Goal: Navigation & Orientation: Find specific page/section

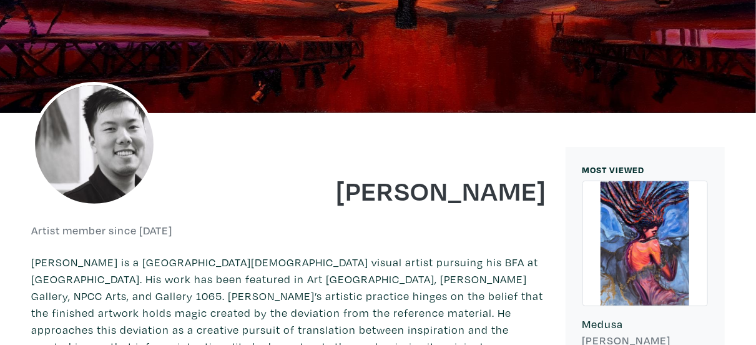
scroll to position [116, 0]
drag, startPoint x: 557, startPoint y: 170, endPoint x: 551, endPoint y: 163, distance: 9.4
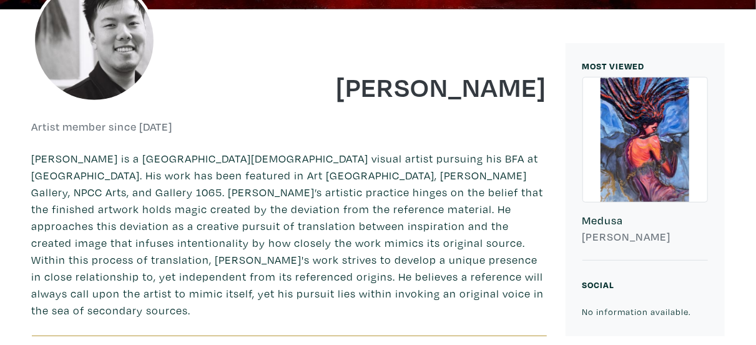
scroll to position [248, 0]
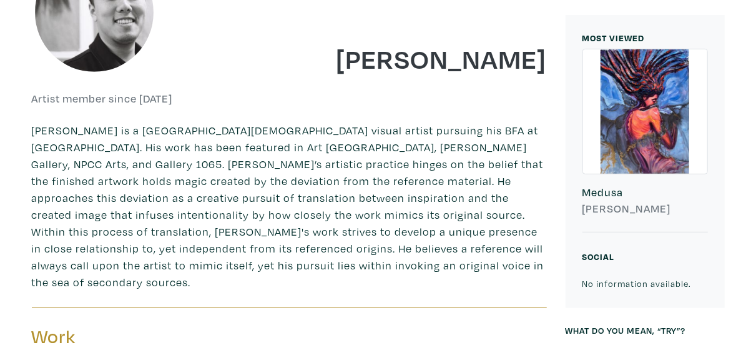
drag, startPoint x: 335, startPoint y: 193, endPoint x: 341, endPoint y: 247, distance: 54.6
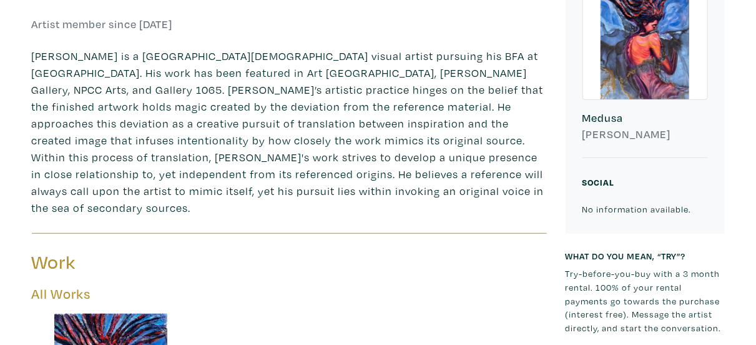
drag, startPoint x: 392, startPoint y: 112, endPoint x: 406, endPoint y: 143, distance: 34.1
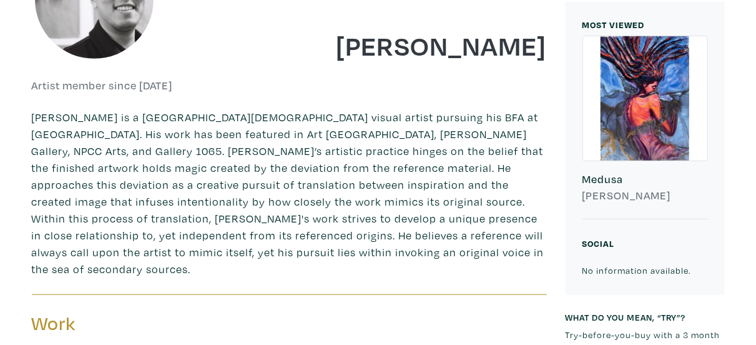
scroll to position [252, 0]
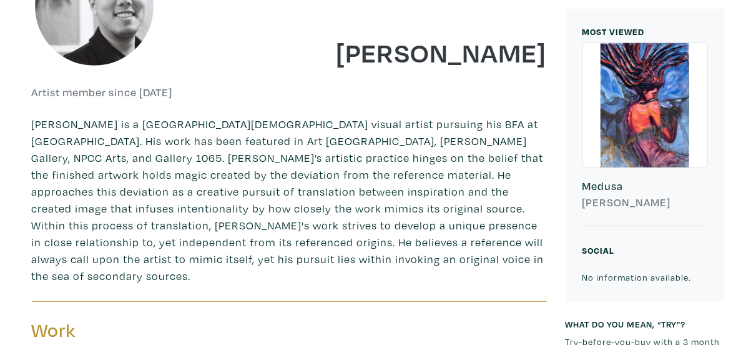
drag, startPoint x: 423, startPoint y: 198, endPoint x: 472, endPoint y: 167, distance: 58.4
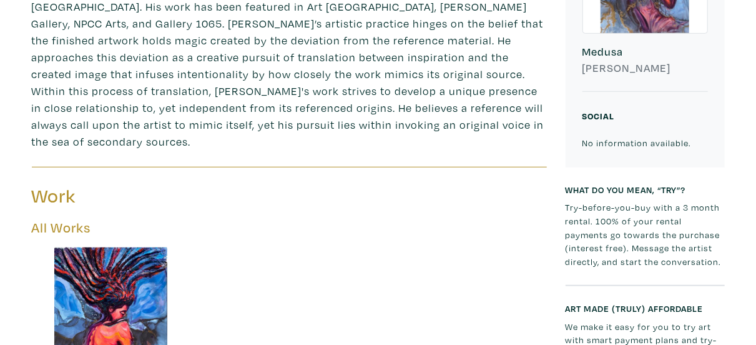
drag, startPoint x: 304, startPoint y: 96, endPoint x: 367, endPoint y: 140, distance: 77.4
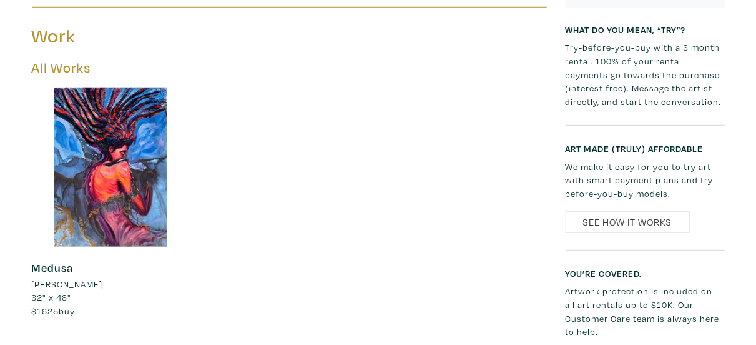
scroll to position [559, 0]
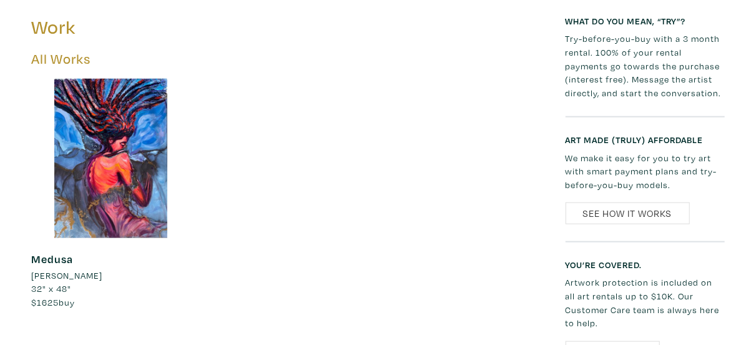
drag, startPoint x: 414, startPoint y: 147, endPoint x: 455, endPoint y: 195, distance: 62.9
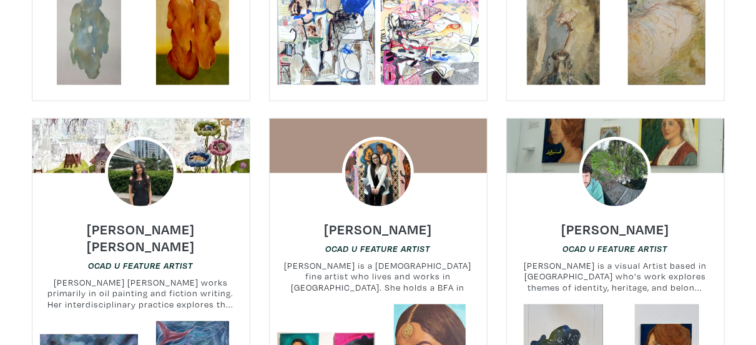
drag, startPoint x: 267, startPoint y: 105, endPoint x: 262, endPoint y: 159, distance: 54.5
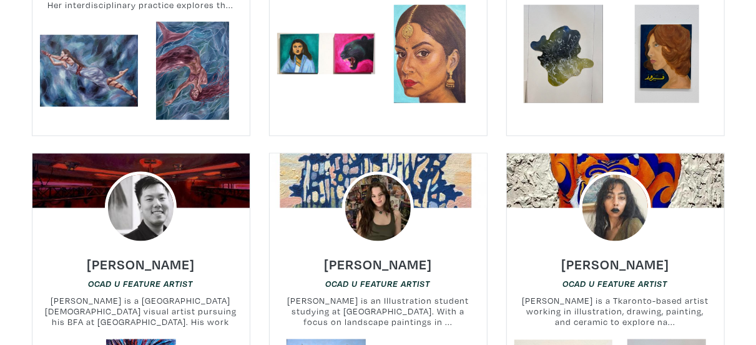
scroll to position [828, 0]
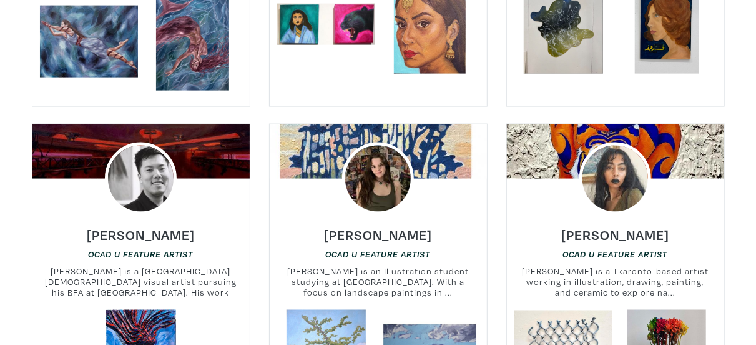
drag, startPoint x: 266, startPoint y: 142, endPoint x: 263, endPoint y: 205, distance: 63.8
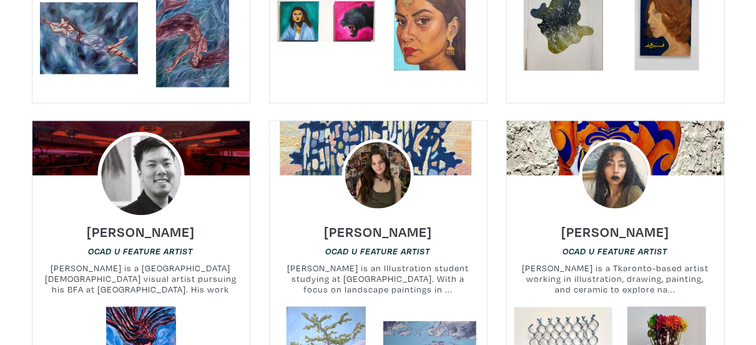
click at [145, 176] on img at bounding box center [140, 175] width 87 height 87
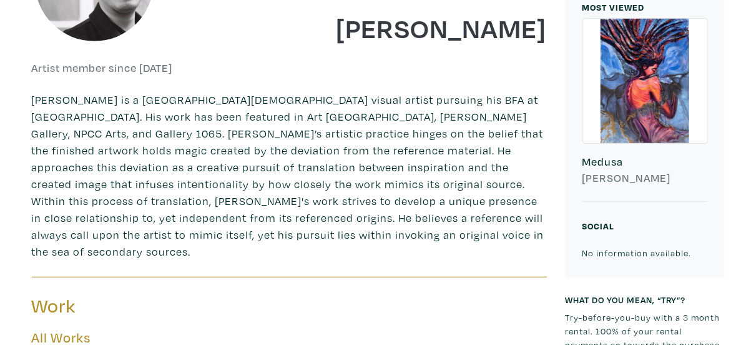
scroll to position [302, 0]
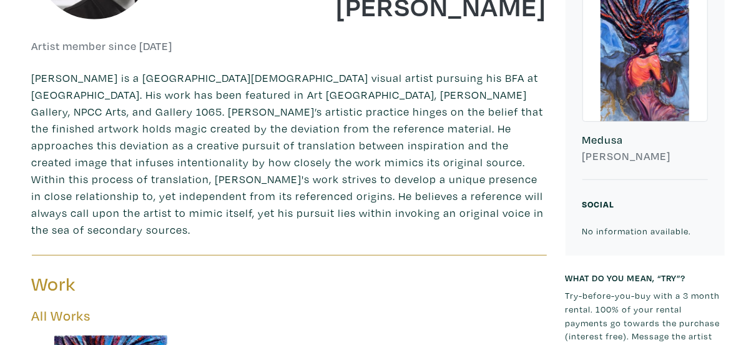
drag, startPoint x: 312, startPoint y: 257, endPoint x: 303, endPoint y: 308, distance: 51.9
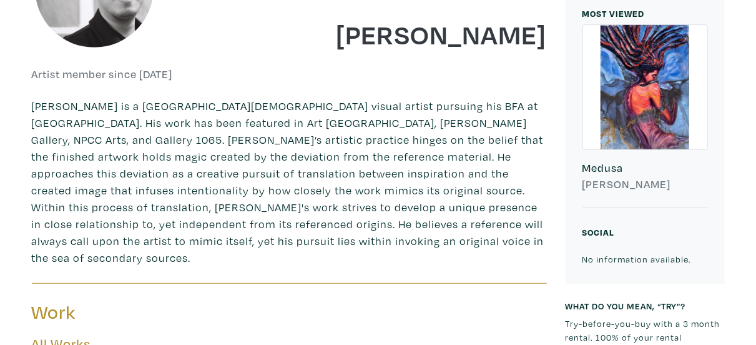
scroll to position [272, 0]
drag, startPoint x: 391, startPoint y: 212, endPoint x: 395, endPoint y: 207, distance: 6.6
